Goal: Information Seeking & Learning: Find specific fact

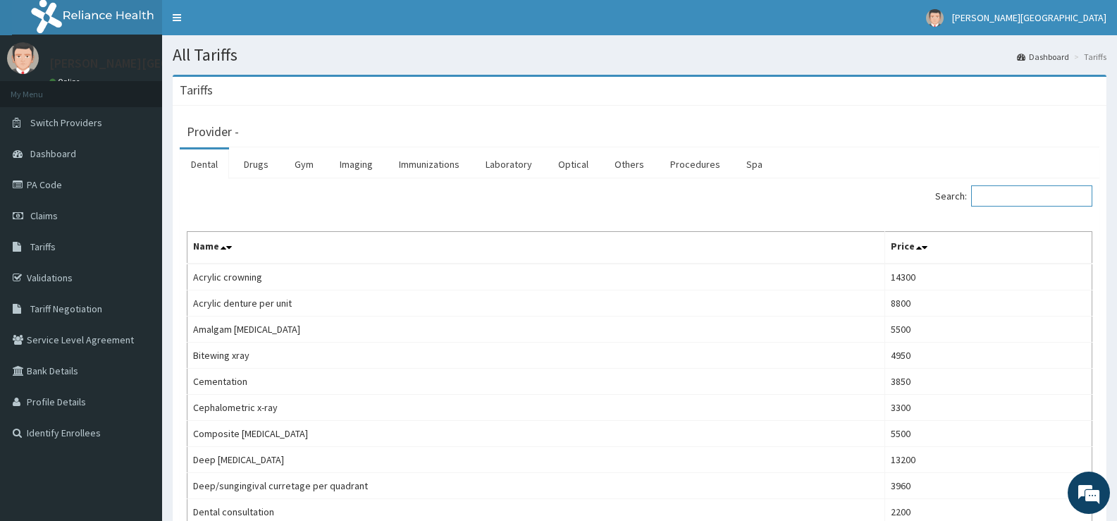
click at [989, 201] on input "Search:" at bounding box center [1031, 195] width 121 height 21
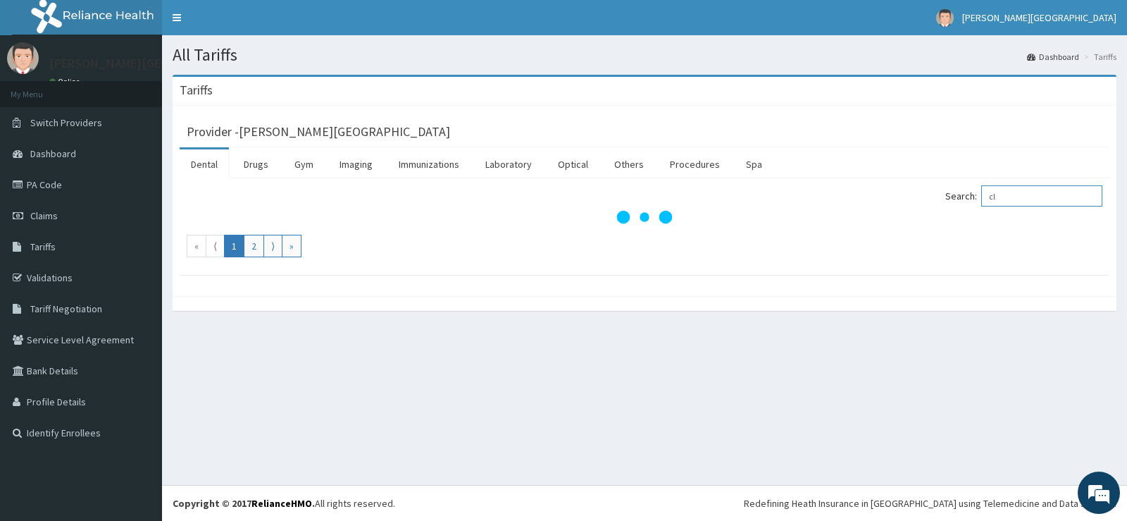
type input "c"
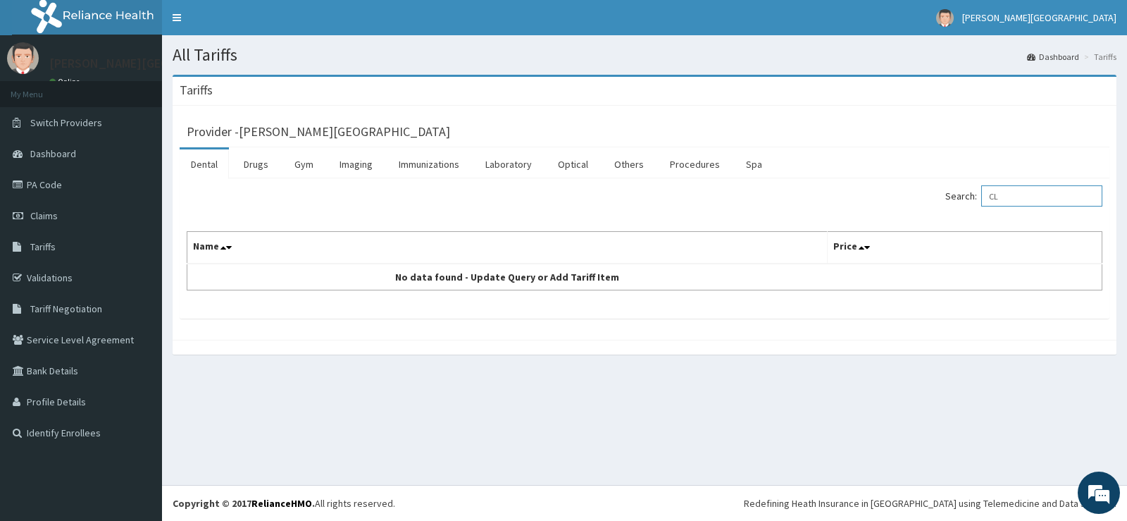
type input "C"
type input "CLOTRI"
click at [262, 163] on link "Drugs" at bounding box center [255, 164] width 47 height 30
click at [997, 192] on input "Search:" at bounding box center [1041, 195] width 121 height 21
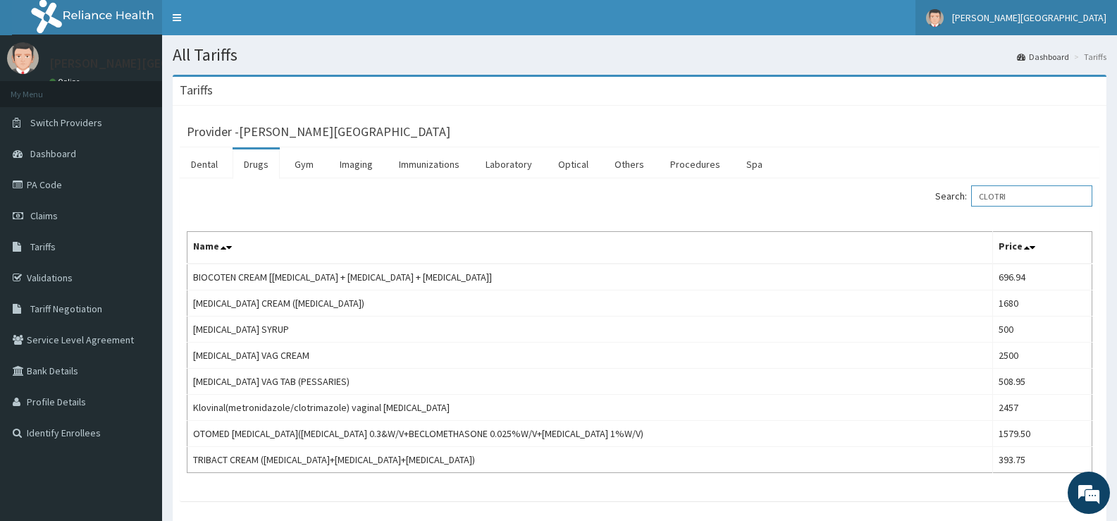
type input "CLOTRI"
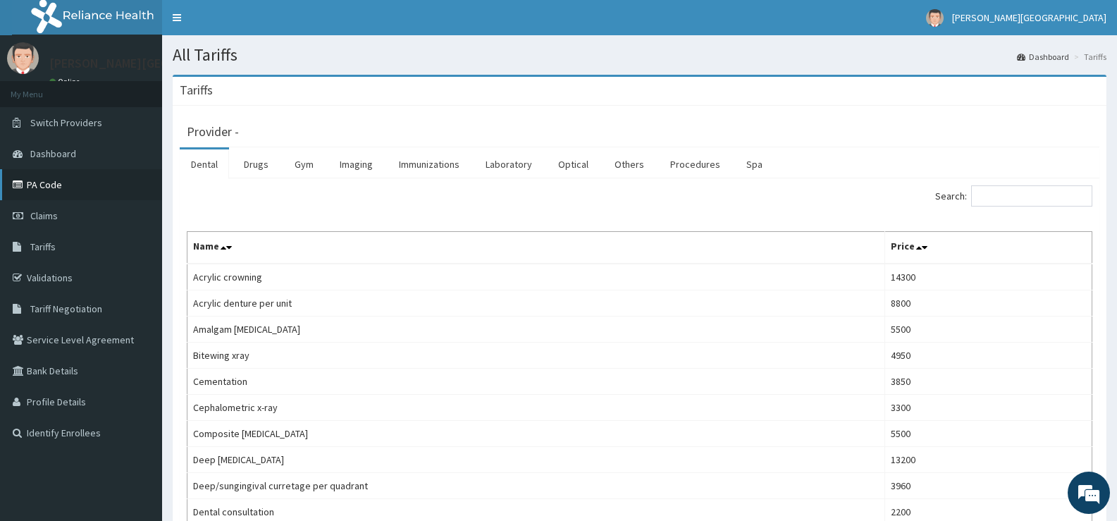
click at [51, 188] on link "PA Code" at bounding box center [81, 184] width 162 height 31
